Goal: Transaction & Acquisition: Purchase product/service

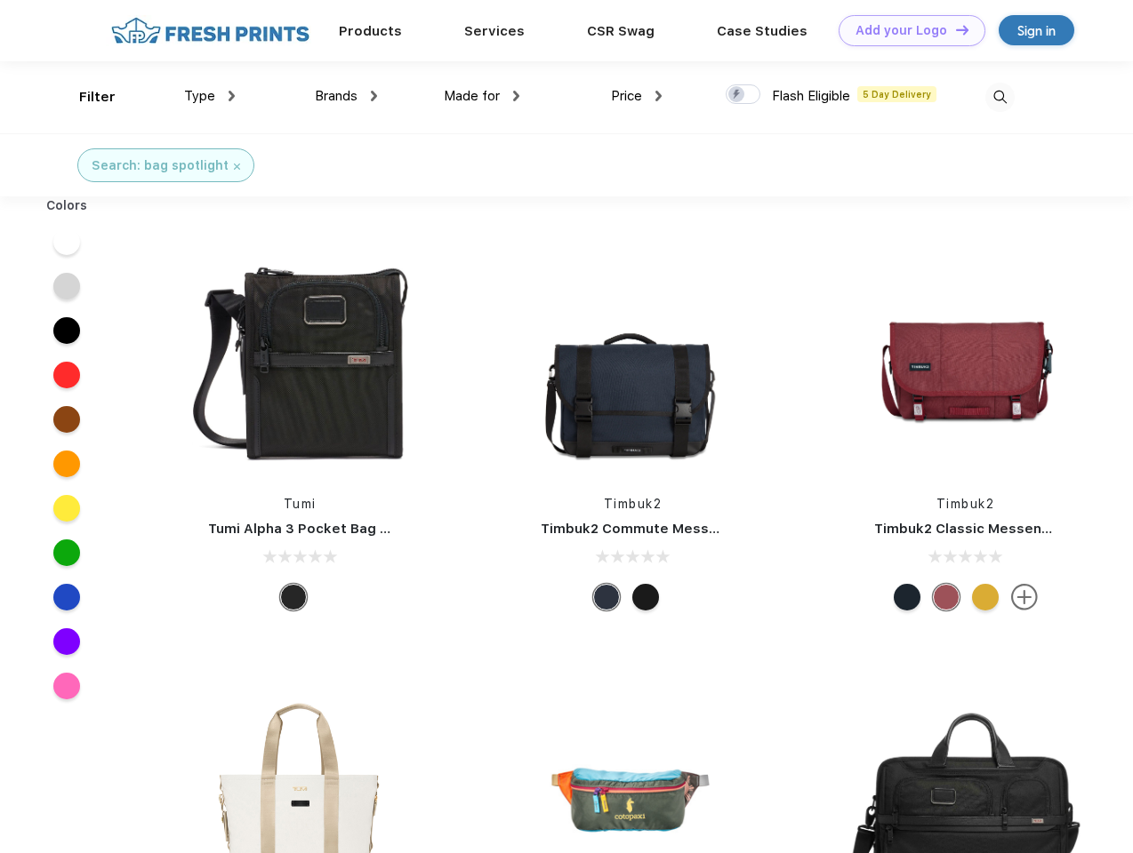
click at [905, 30] on link "Add your Logo Design Tool" at bounding box center [911, 30] width 147 height 31
click at [0, 0] on div "Design Tool" at bounding box center [0, 0] width 0 height 0
click at [954, 29] on link "Add your Logo Design Tool" at bounding box center [911, 30] width 147 height 31
click at [85, 97] on div "Filter" at bounding box center [97, 97] width 36 height 20
click at [210, 96] on span "Type" at bounding box center [199, 96] width 31 height 16
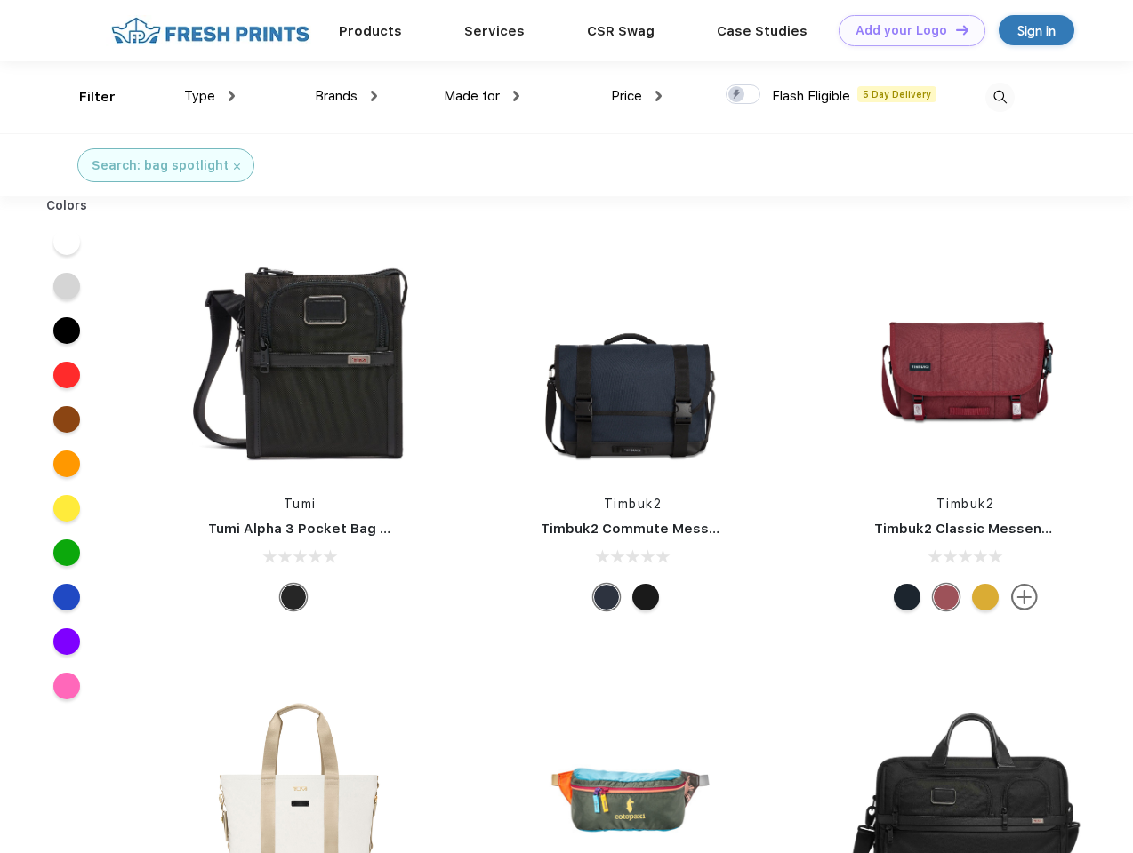
click at [346, 96] on span "Brands" at bounding box center [336, 96] width 43 height 16
click at [482, 96] on span "Made for" at bounding box center [472, 96] width 56 height 16
click at [637, 96] on span "Price" at bounding box center [626, 96] width 31 height 16
click at [743, 95] on div at bounding box center [742, 94] width 35 height 20
click at [737, 95] on input "checkbox" at bounding box center [731, 90] width 12 height 12
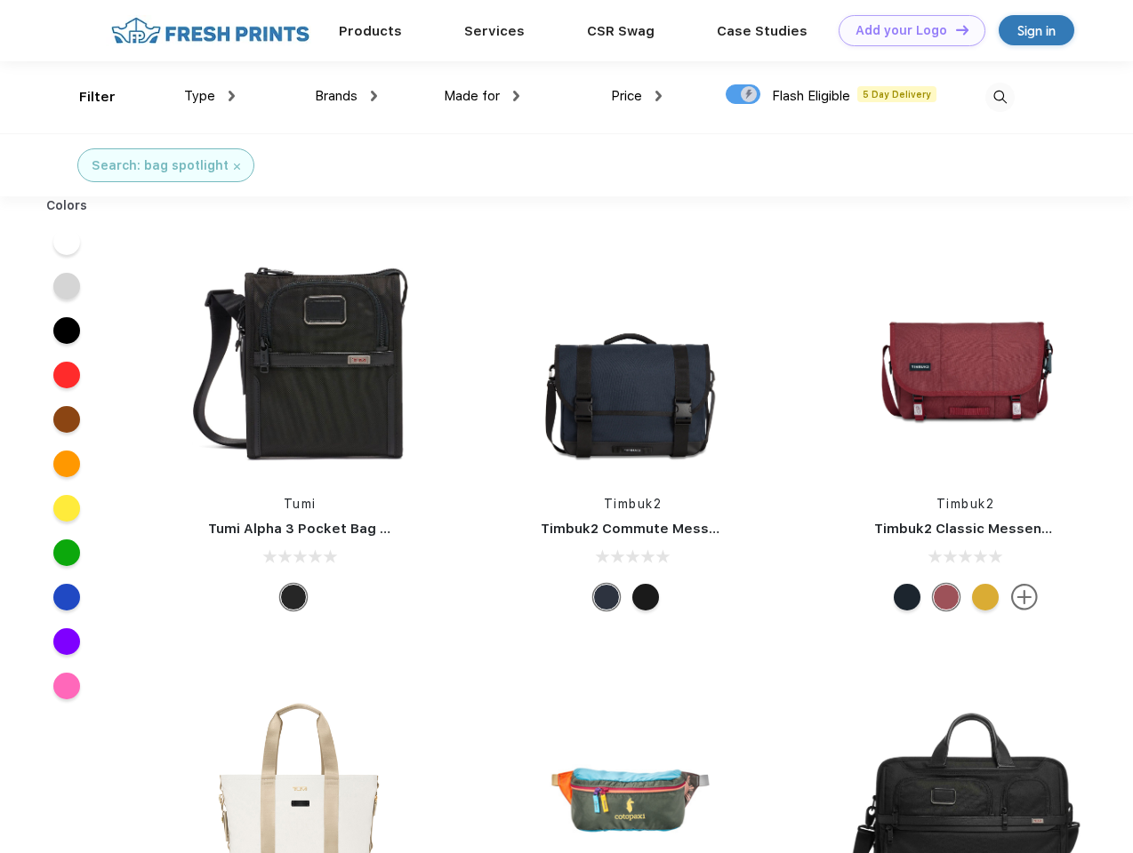
click at [999, 97] on img at bounding box center [999, 97] width 29 height 29
